Goal: Information Seeking & Learning: Learn about a topic

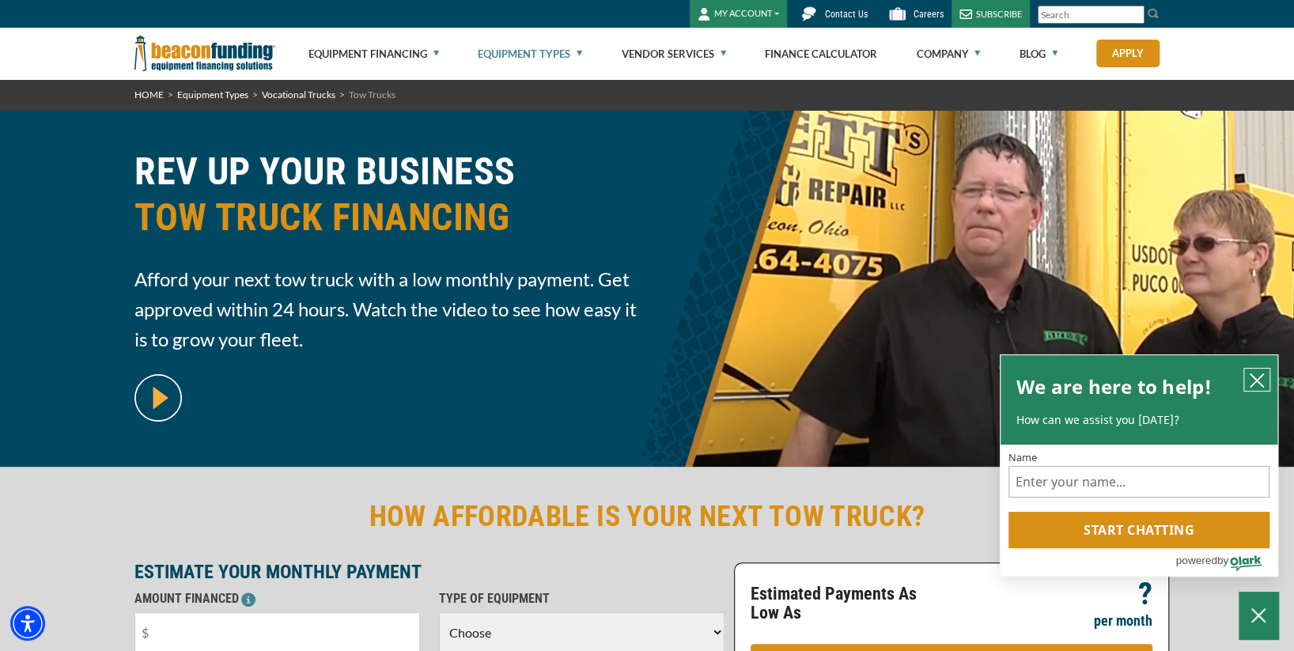
click at [1257, 374] on icon "close chatbox" at bounding box center [1257, 381] width 16 height 16
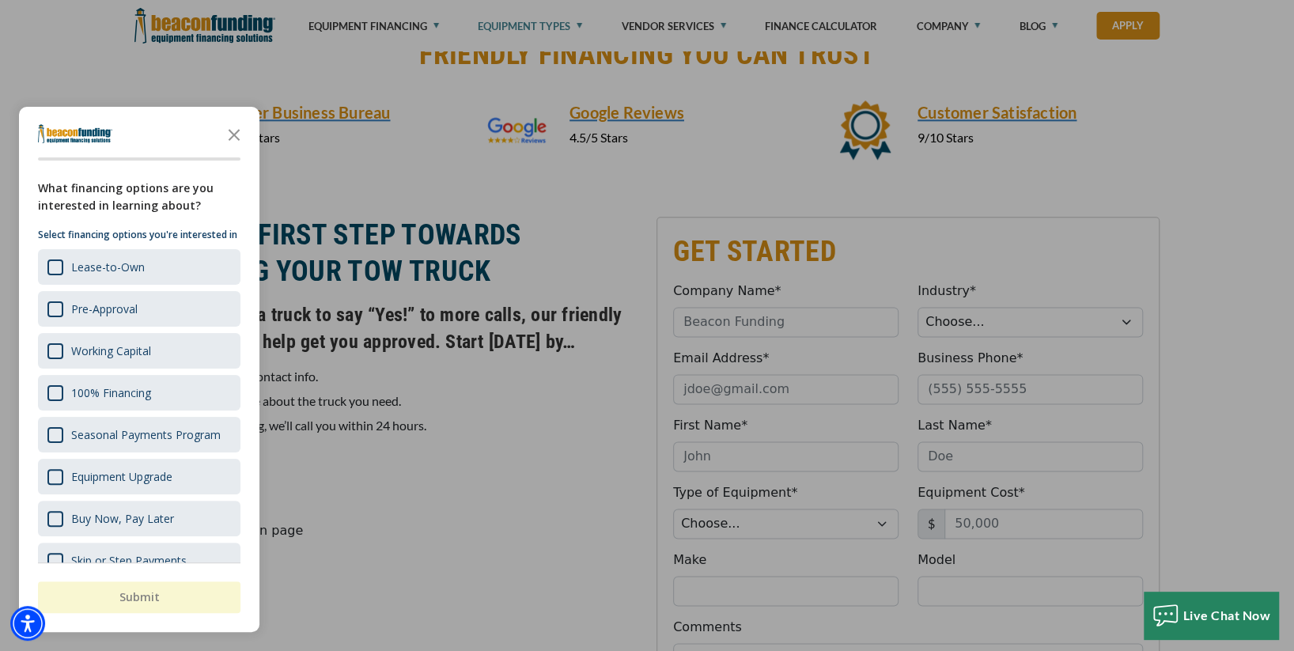
scroll to position [1445, 0]
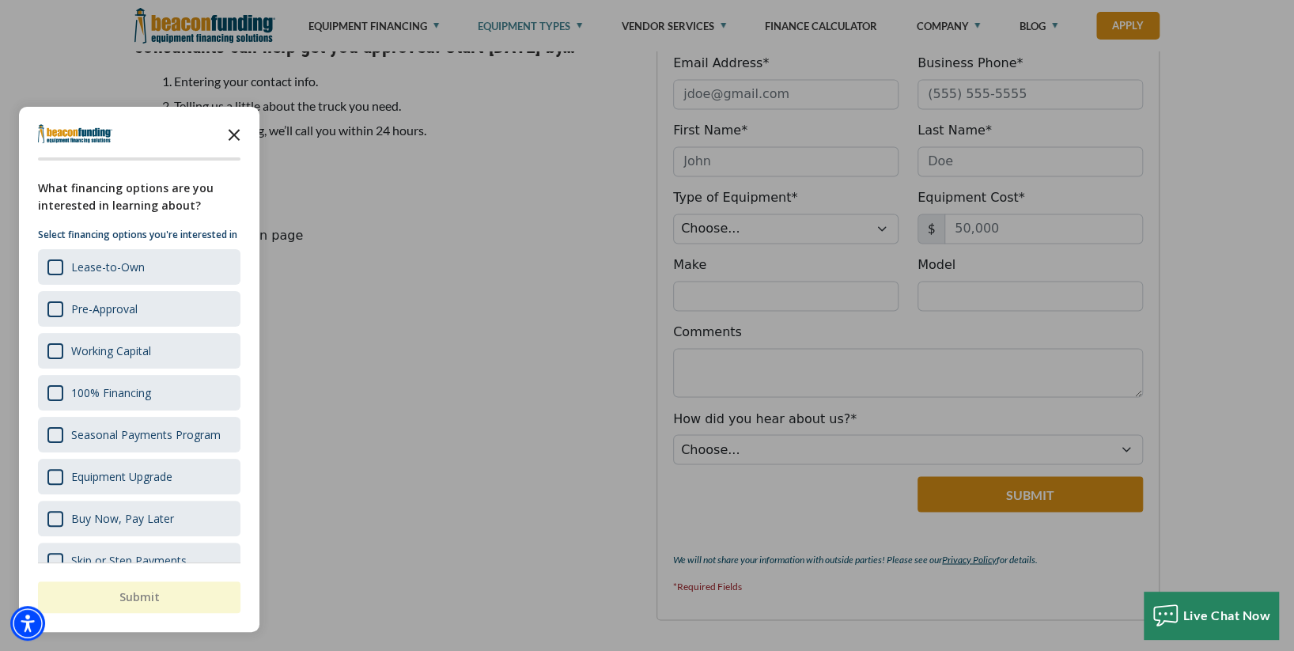
click at [239, 133] on icon "Close the survey" at bounding box center [234, 134] width 32 height 32
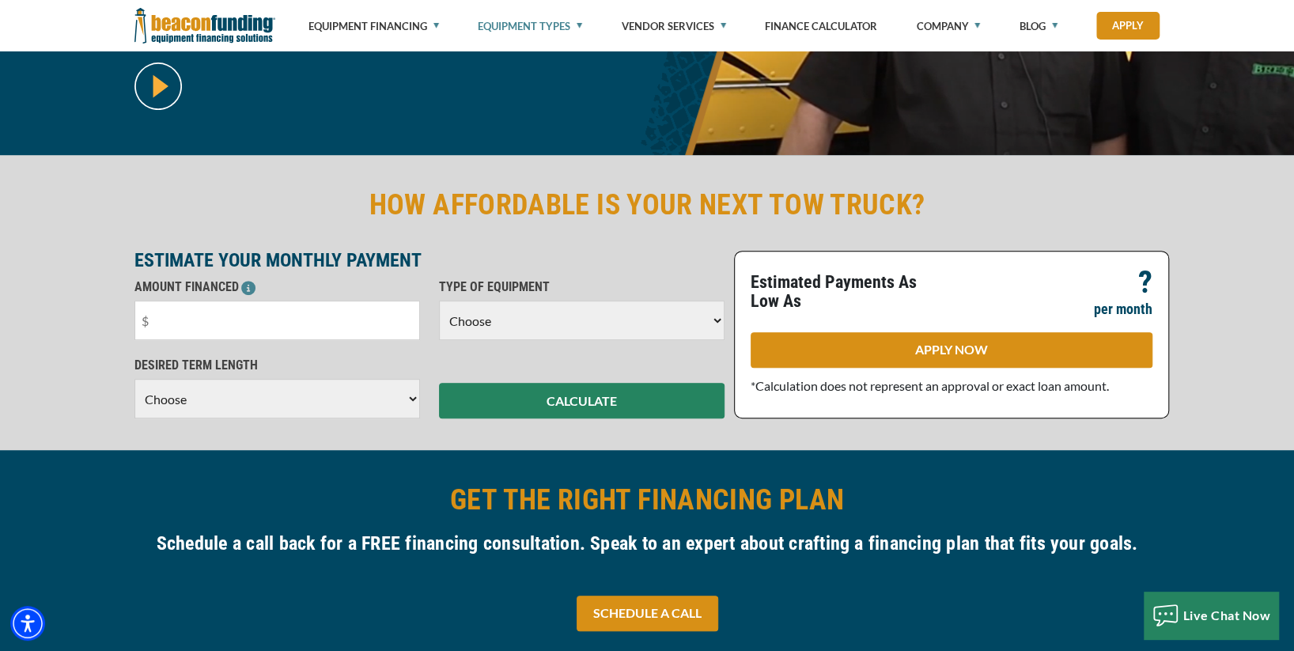
scroll to position [206, 0]
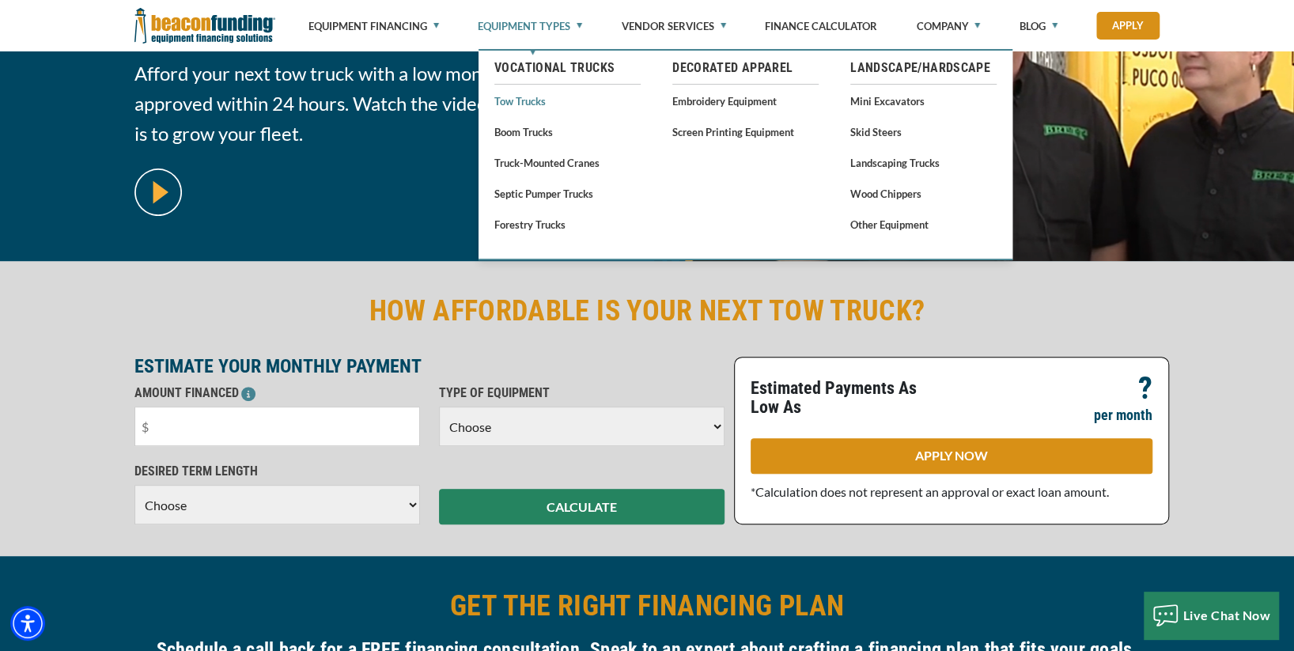
click at [528, 98] on link "Tow Trucks" at bounding box center [567, 101] width 146 height 20
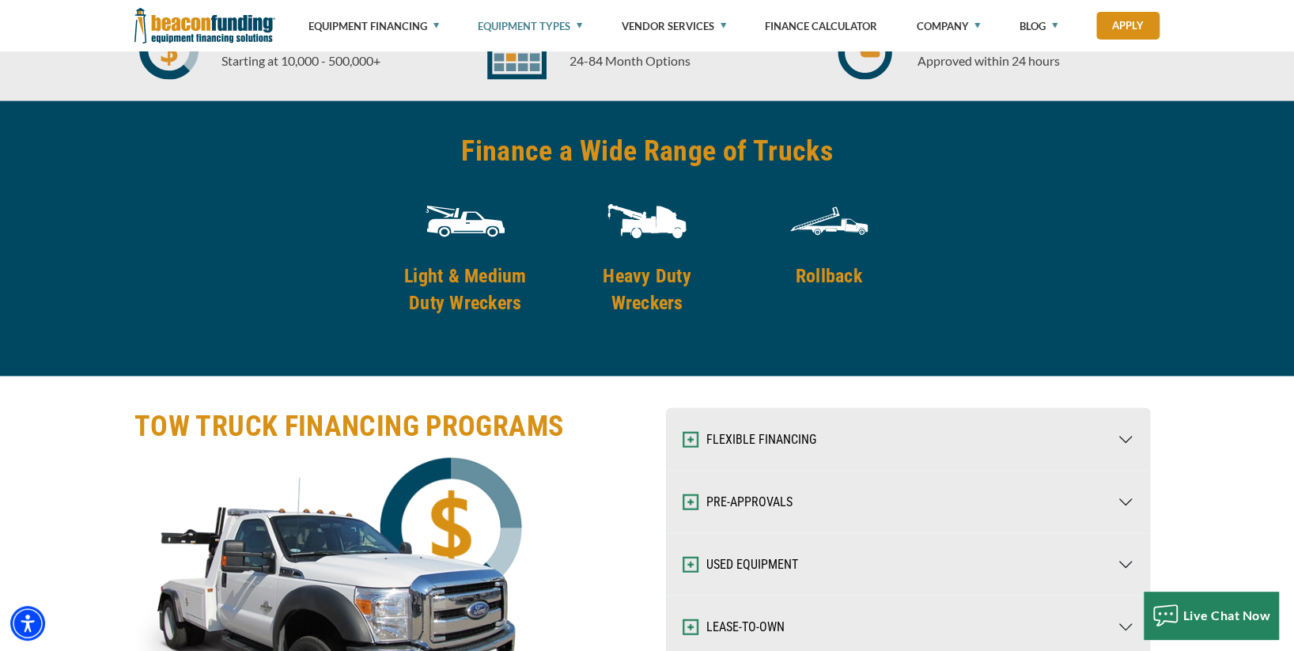
scroll to position [2270, 0]
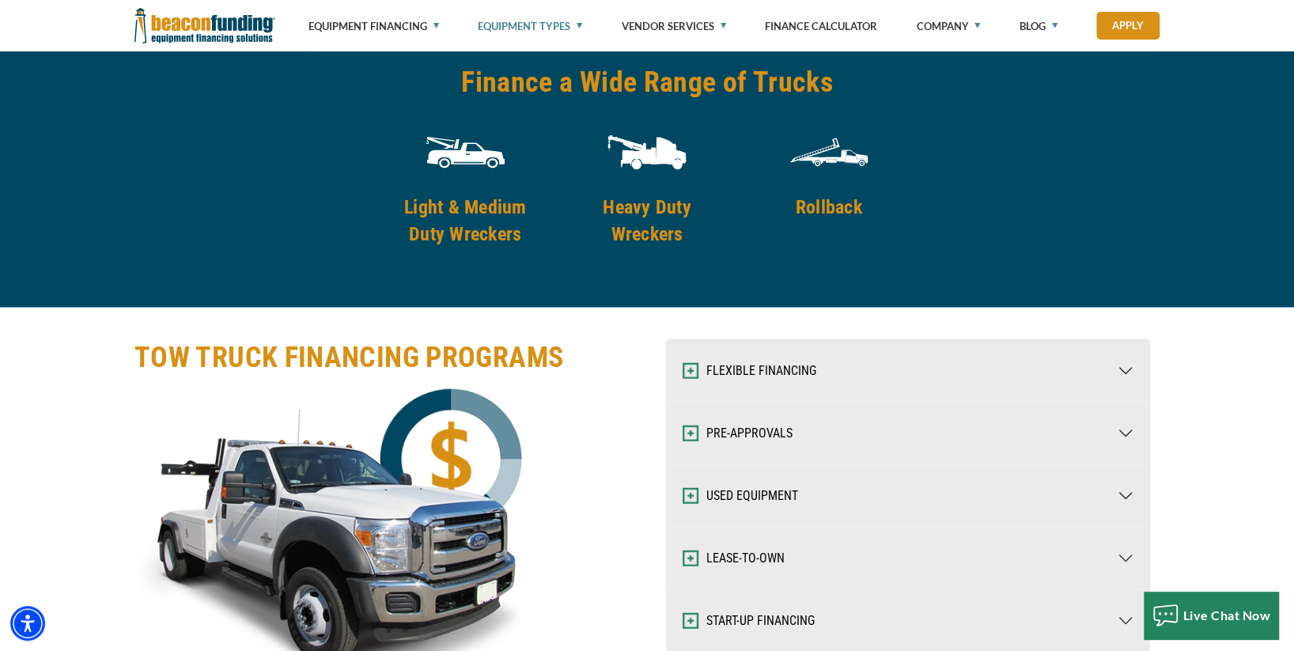
click at [465, 156] on img at bounding box center [465, 152] width 79 height 79
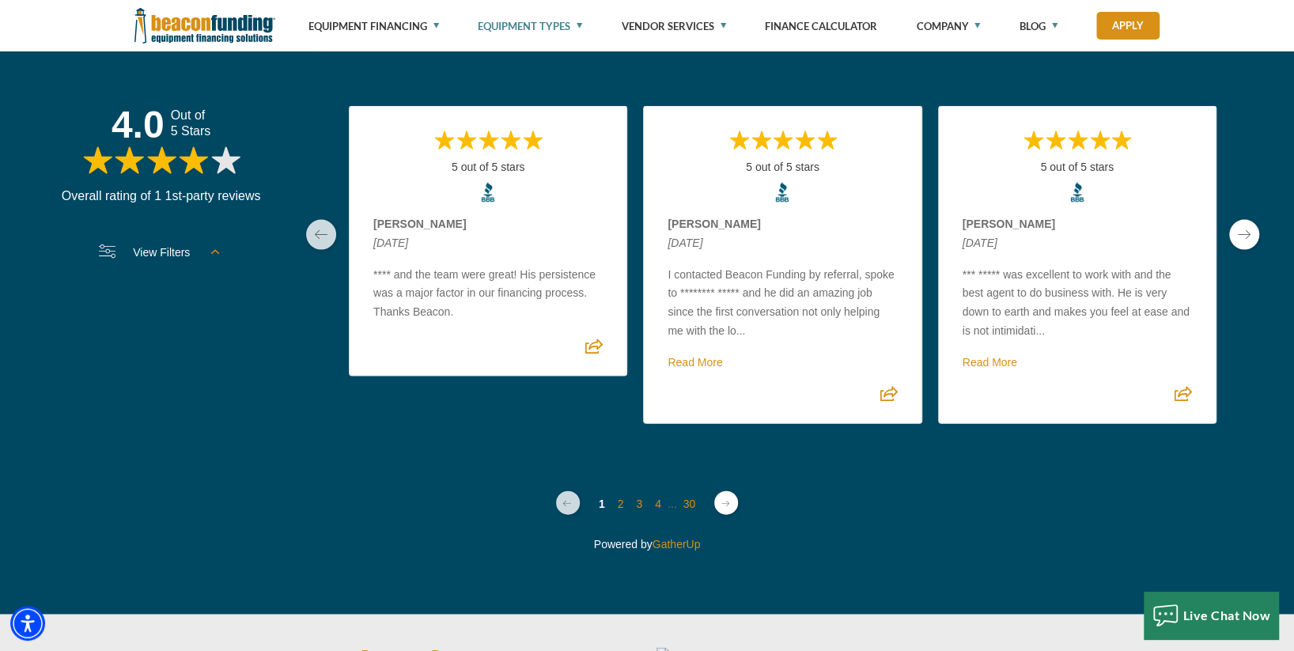
scroll to position [5641, 0]
